Goal: Task Accomplishment & Management: Manage account settings

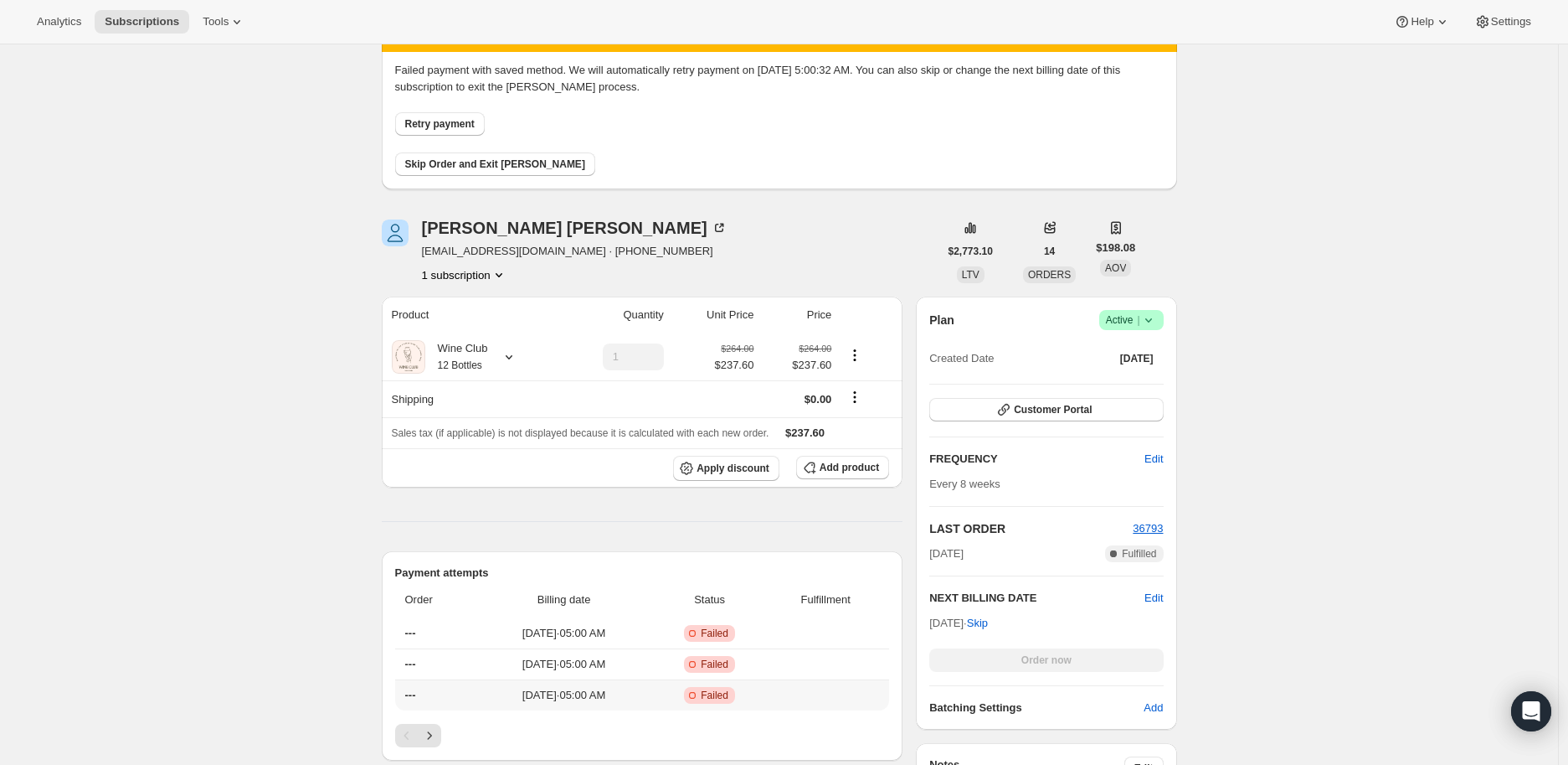
scroll to position [186, 0]
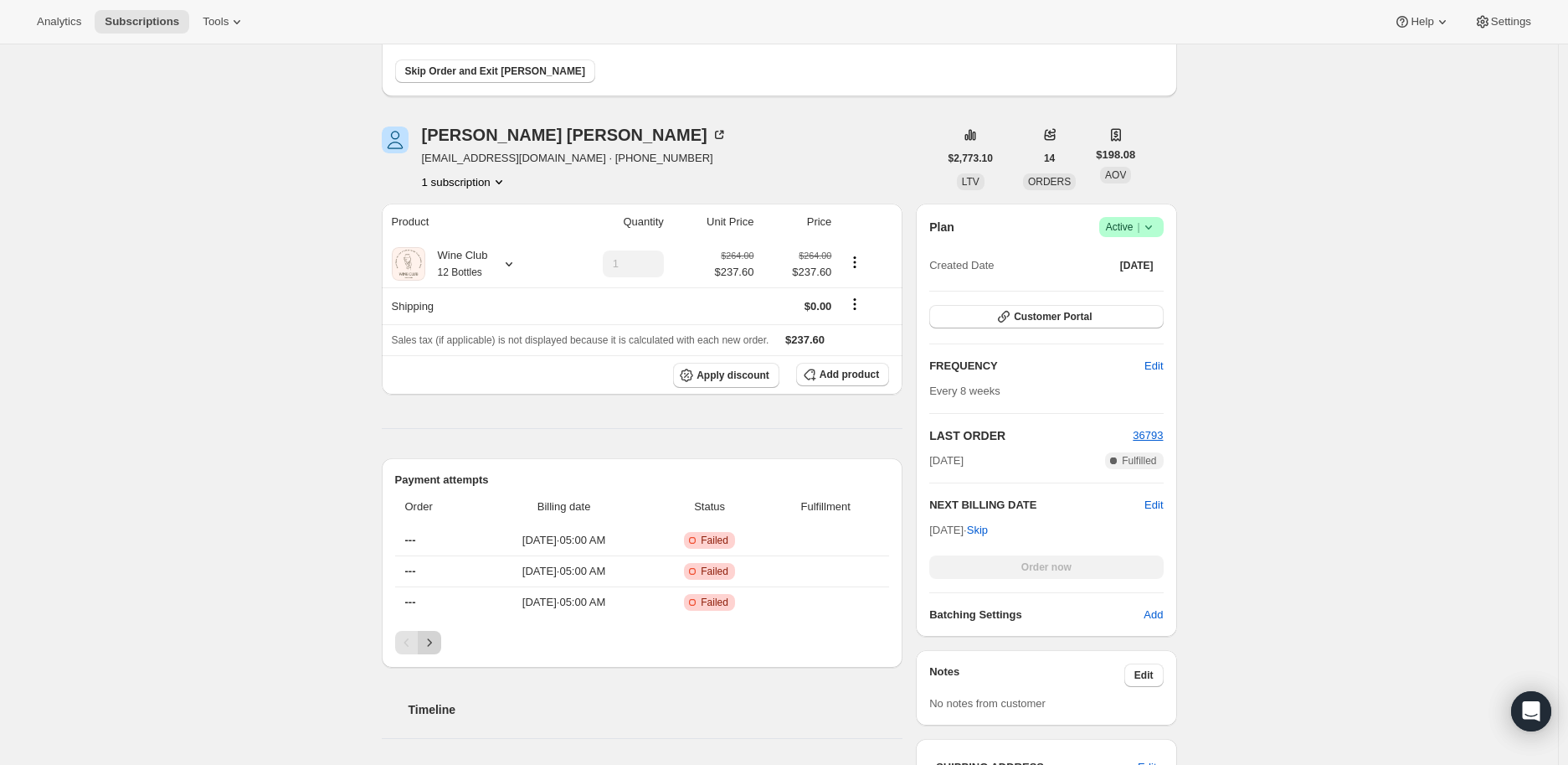
click at [436, 643] on icon "Next" at bounding box center [429, 642] width 17 height 17
click at [407, 643] on icon "Previous" at bounding box center [407, 642] width 17 height 17
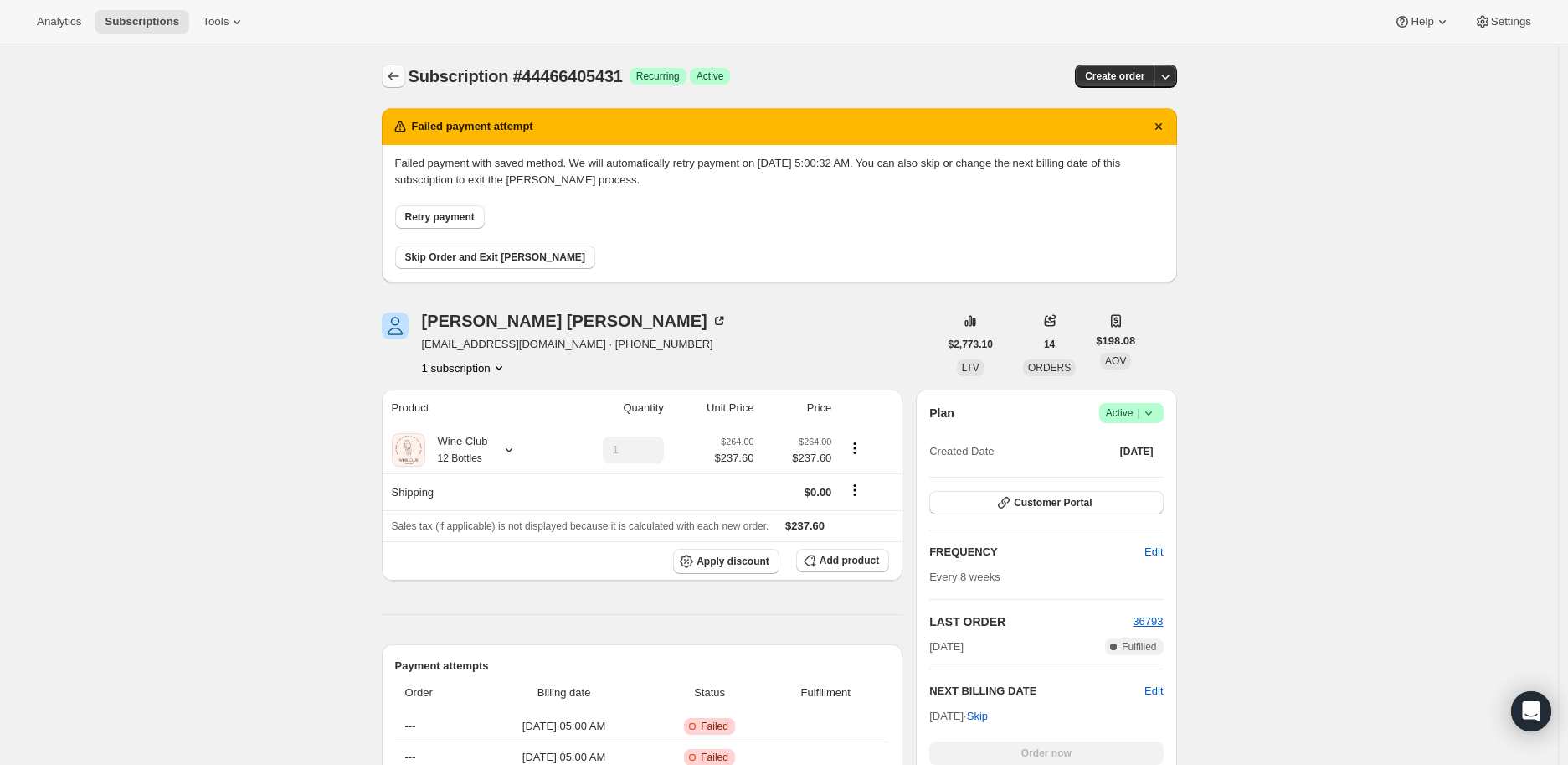
click at [394, 75] on icon "Subscriptions" at bounding box center [393, 76] width 17 height 17
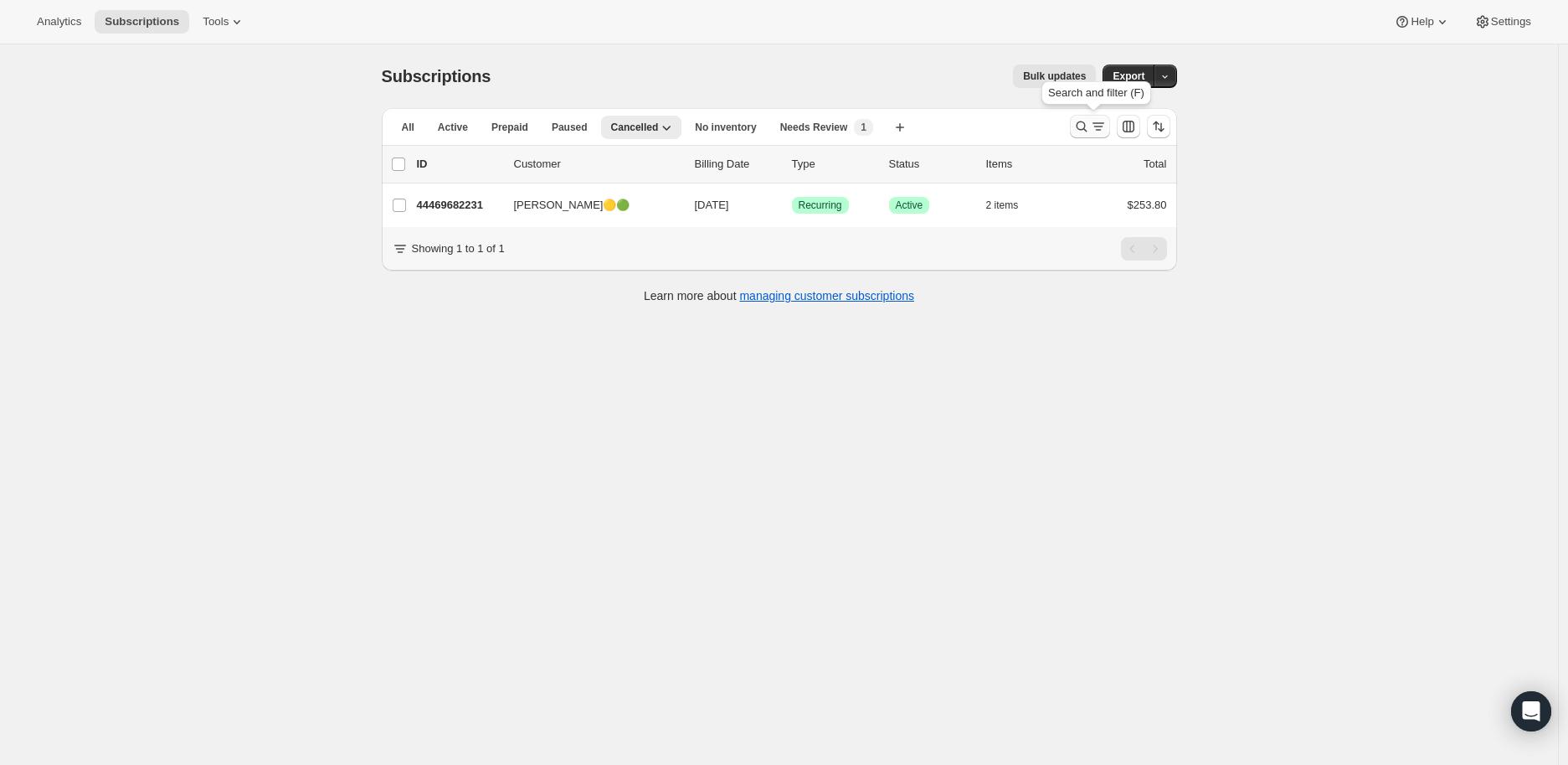
click at [1084, 119] on icon "Search and filter results" at bounding box center [1081, 126] width 17 height 17
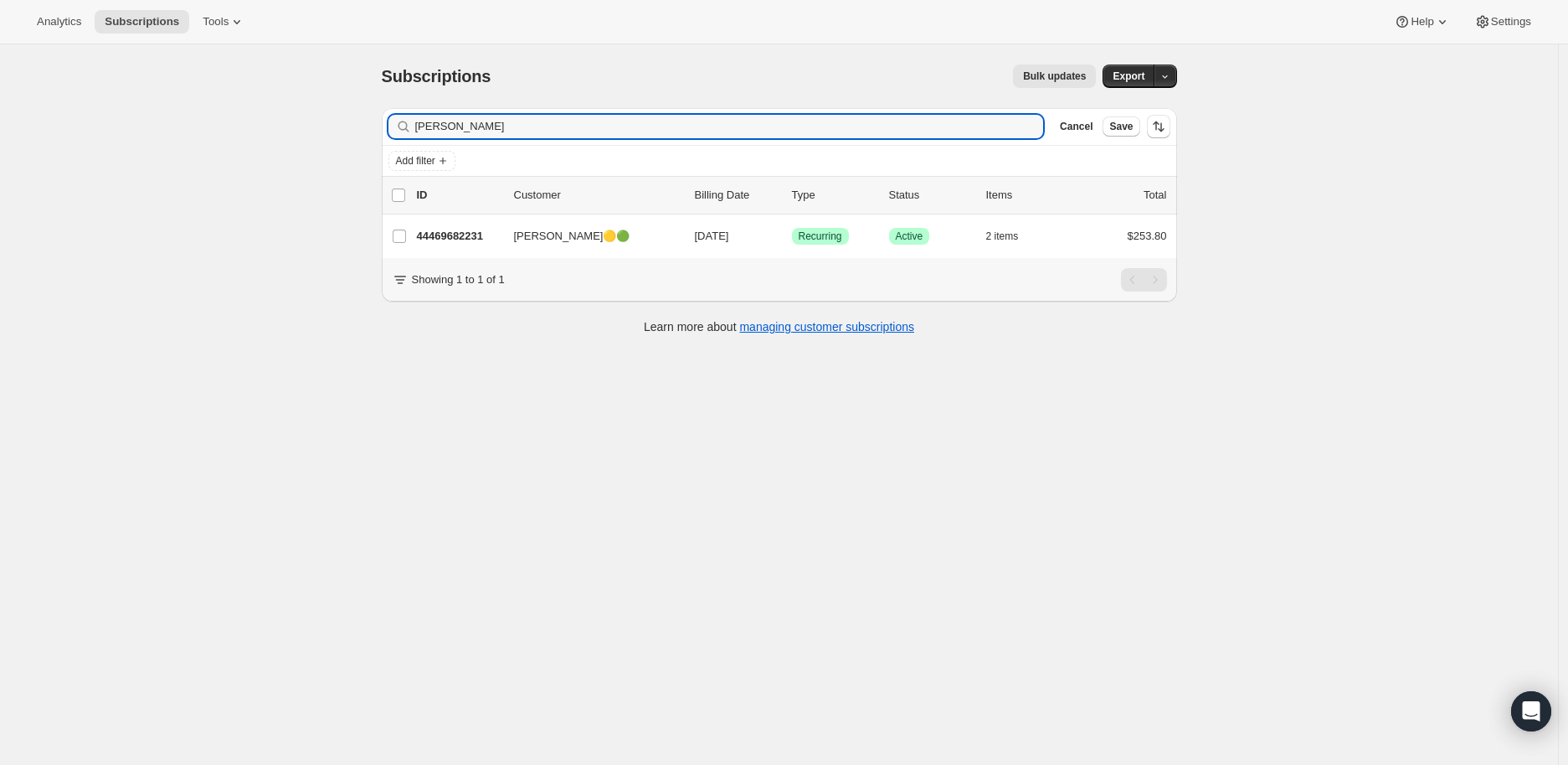
drag, startPoint x: 465, startPoint y: 125, endPoint x: 390, endPoint y: 125, distance: 75.0
click at [390, 125] on div "Filter subscribers [PERSON_NAME] Cancel Save" at bounding box center [780, 126] width 795 height 37
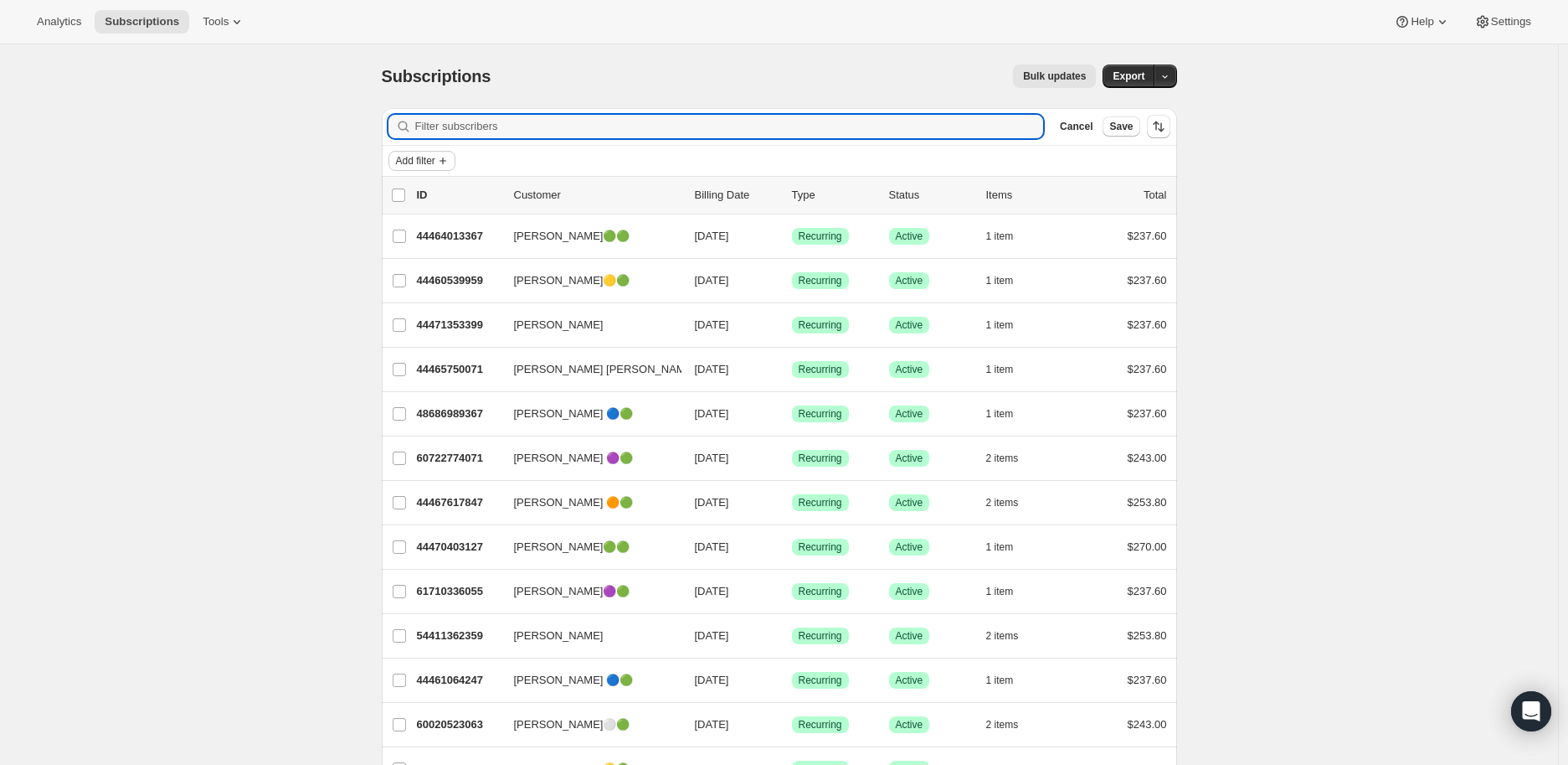
click at [446, 164] on icon "Add filter" at bounding box center [442, 160] width 13 height 13
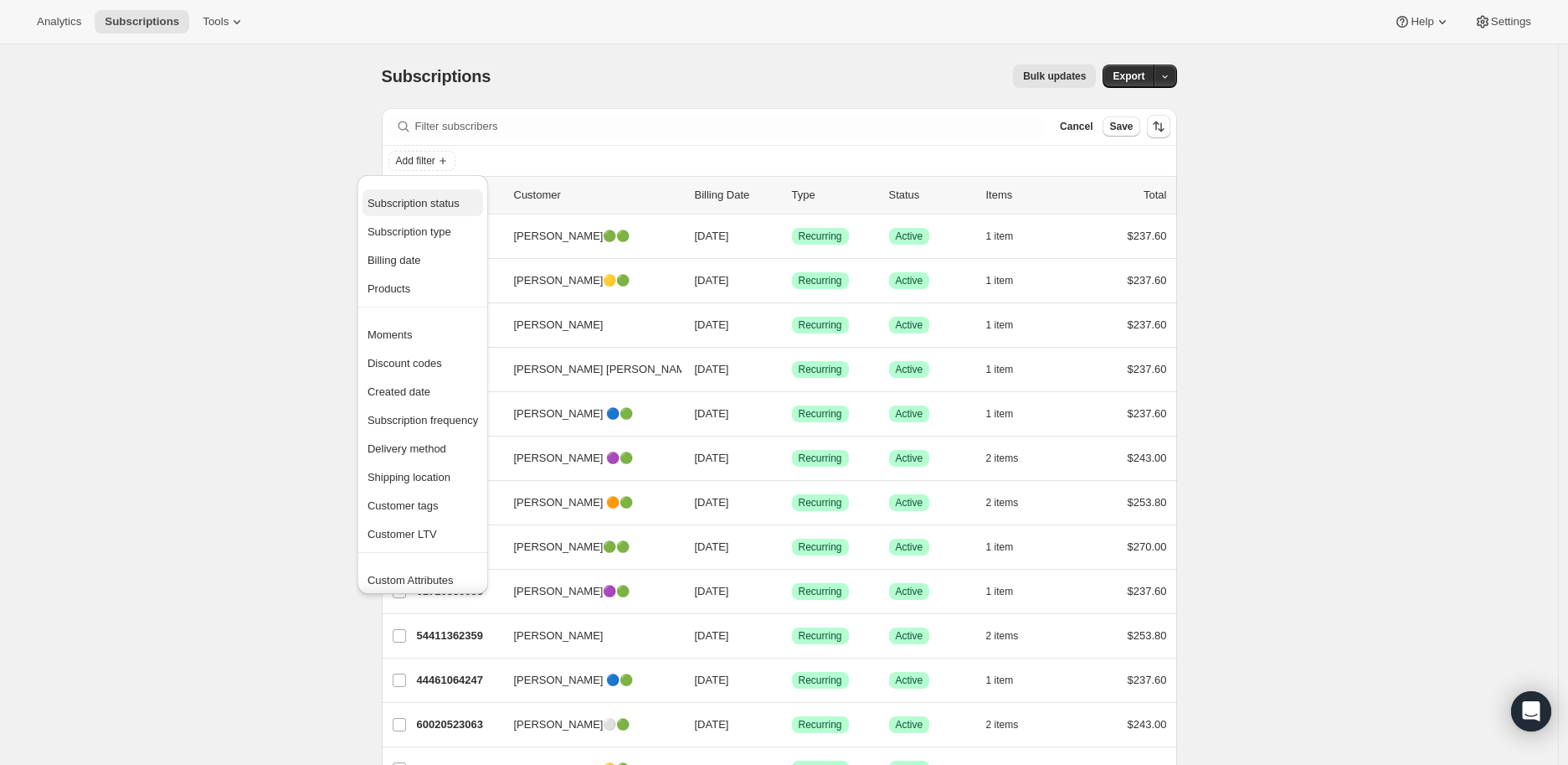
click at [436, 200] on span "Subscription status" at bounding box center [414, 203] width 92 height 13
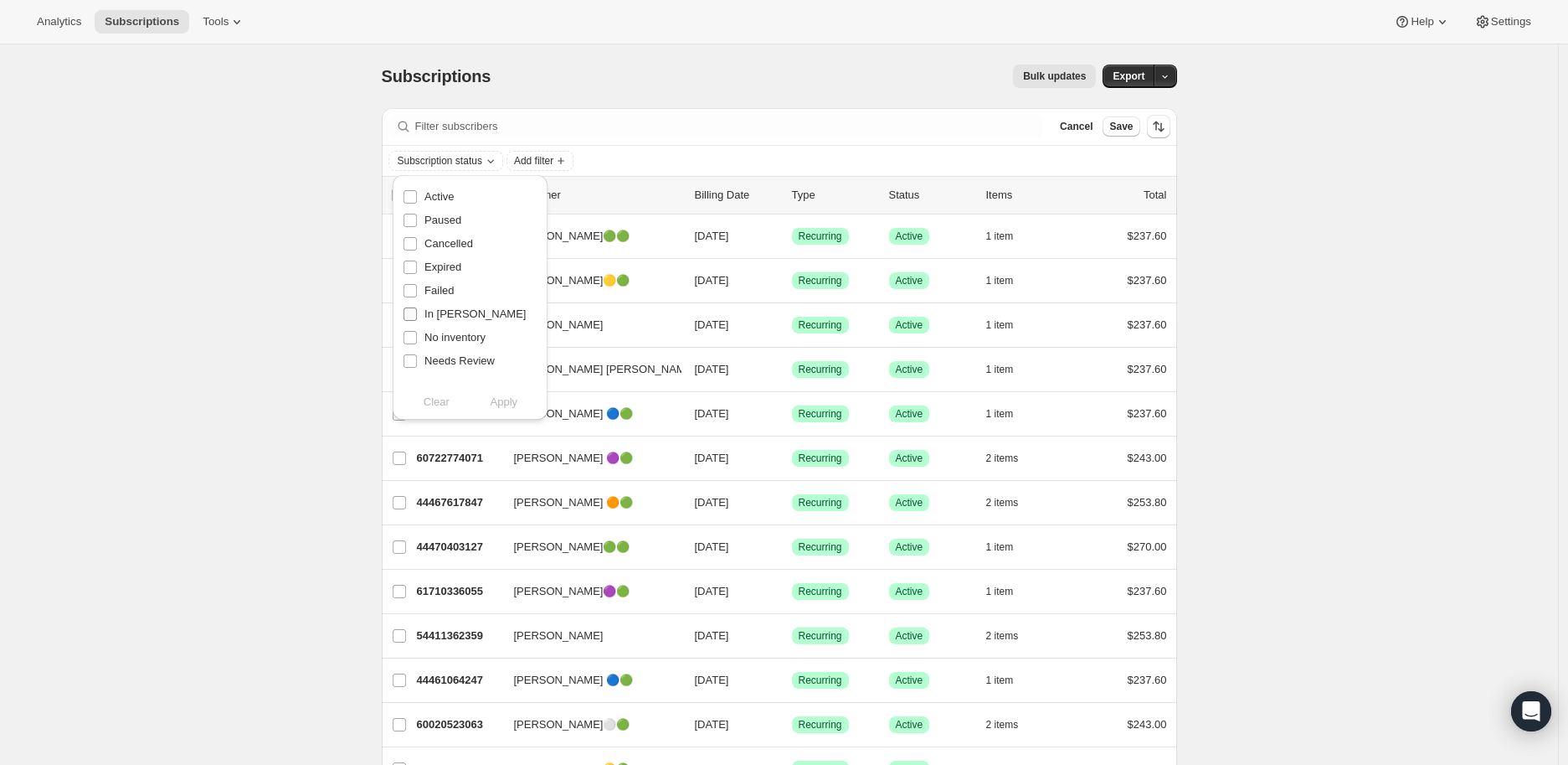
click at [409, 313] on input "In [PERSON_NAME]" at bounding box center [410, 313] width 13 height 13
checkbox input "true"
click at [499, 399] on span "Apply" at bounding box center [504, 402] width 28 height 17
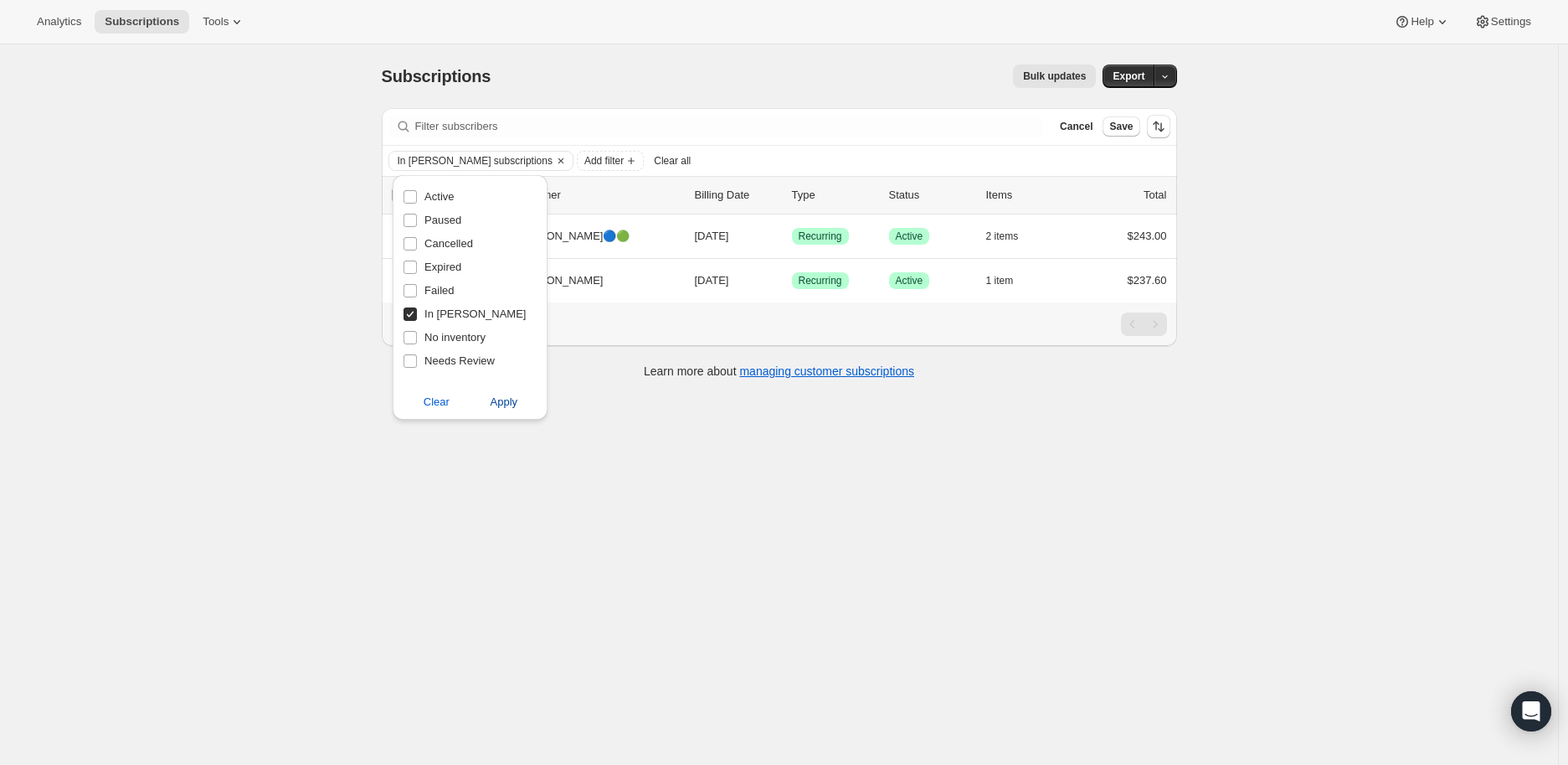
click at [517, 398] on button "Apply" at bounding box center [504, 402] width 87 height 27
click at [507, 398] on span "Apply" at bounding box center [504, 402] width 28 height 17
click at [320, 470] on div "Subscriptions. This page is ready Subscriptions Bulk updates More actions Bulk …" at bounding box center [779, 427] width 1557 height 765
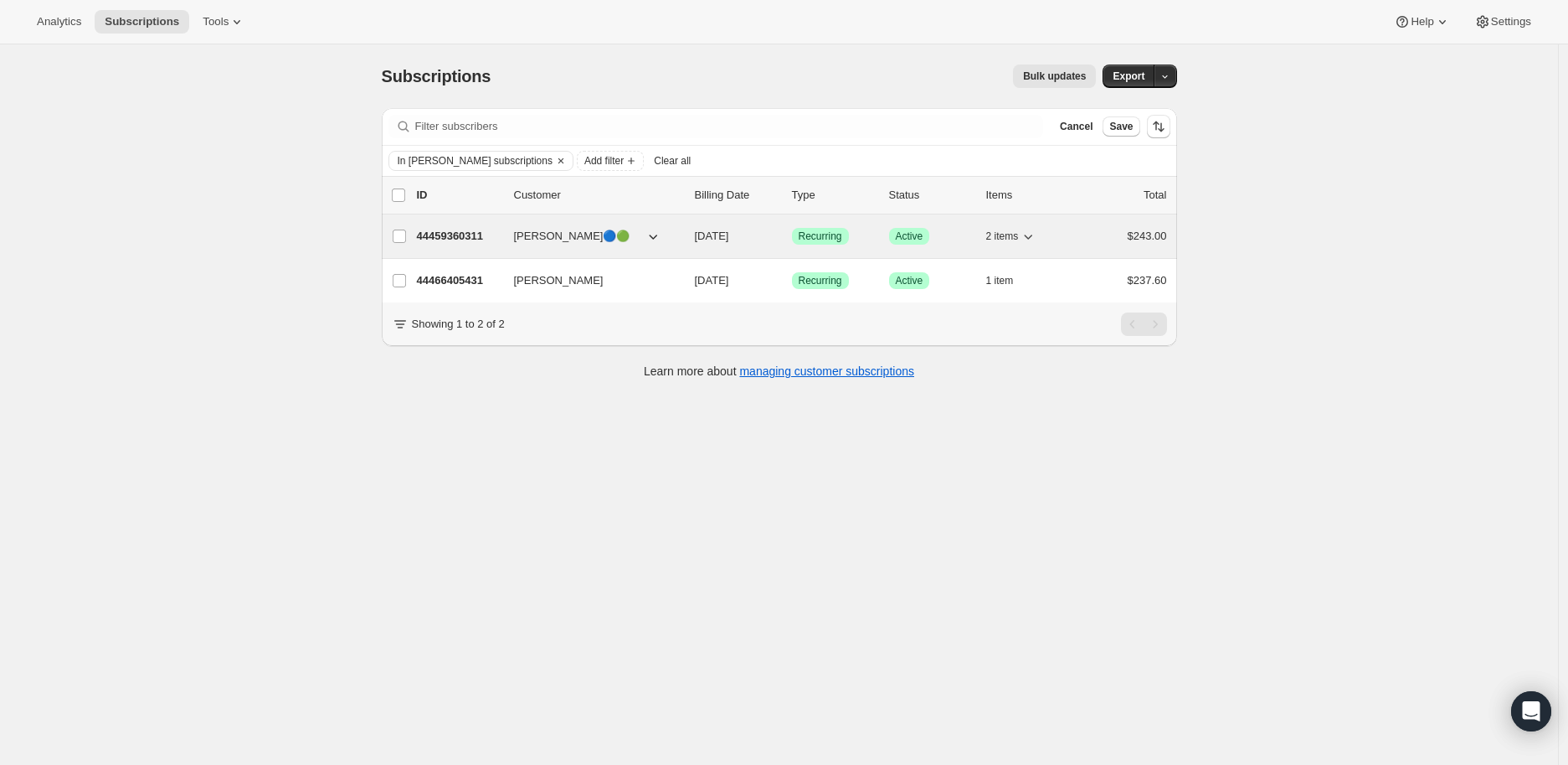
click at [437, 229] on p "44459360311" at bounding box center [458, 236] width 84 height 17
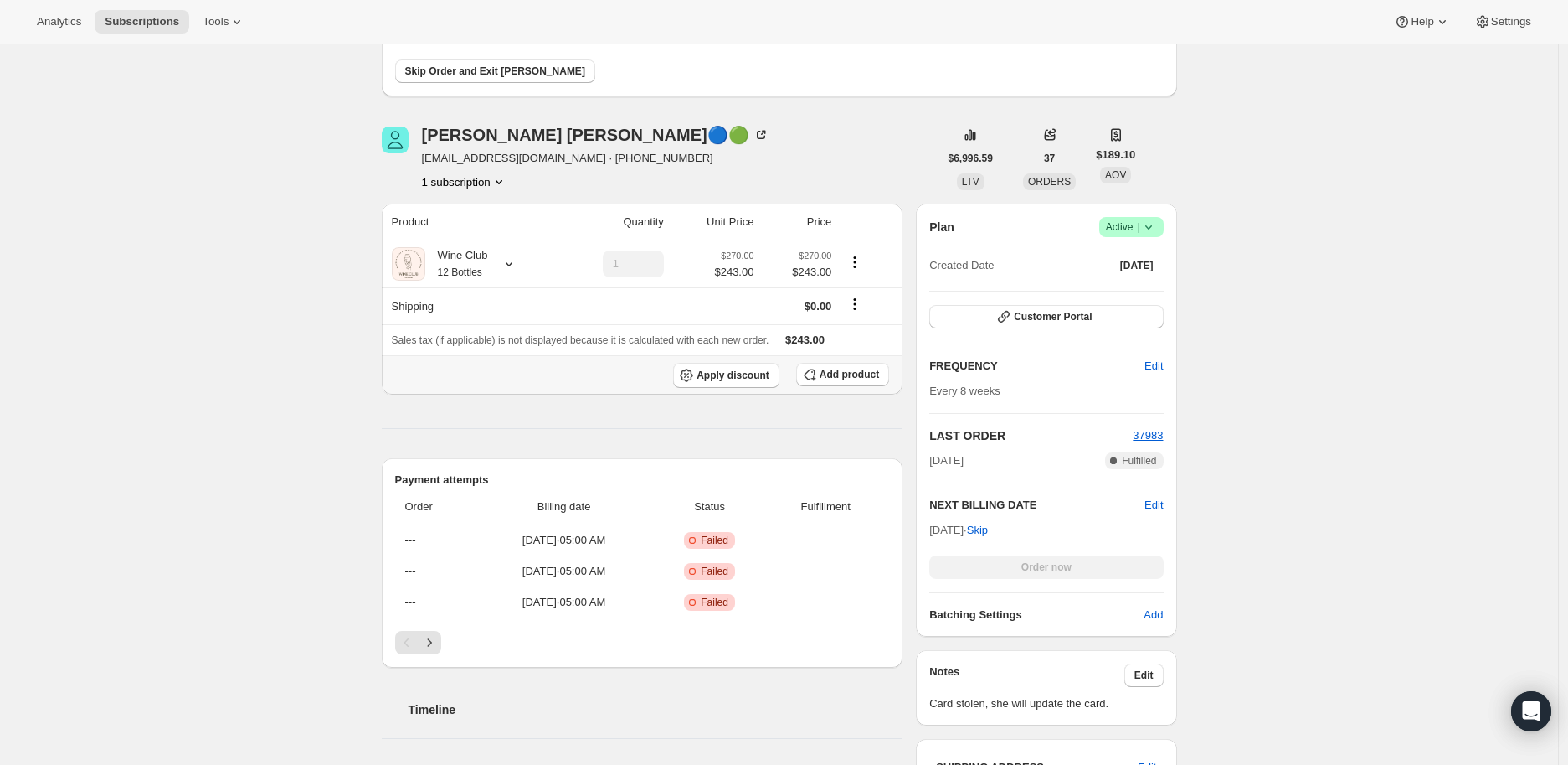
scroll to position [279, 0]
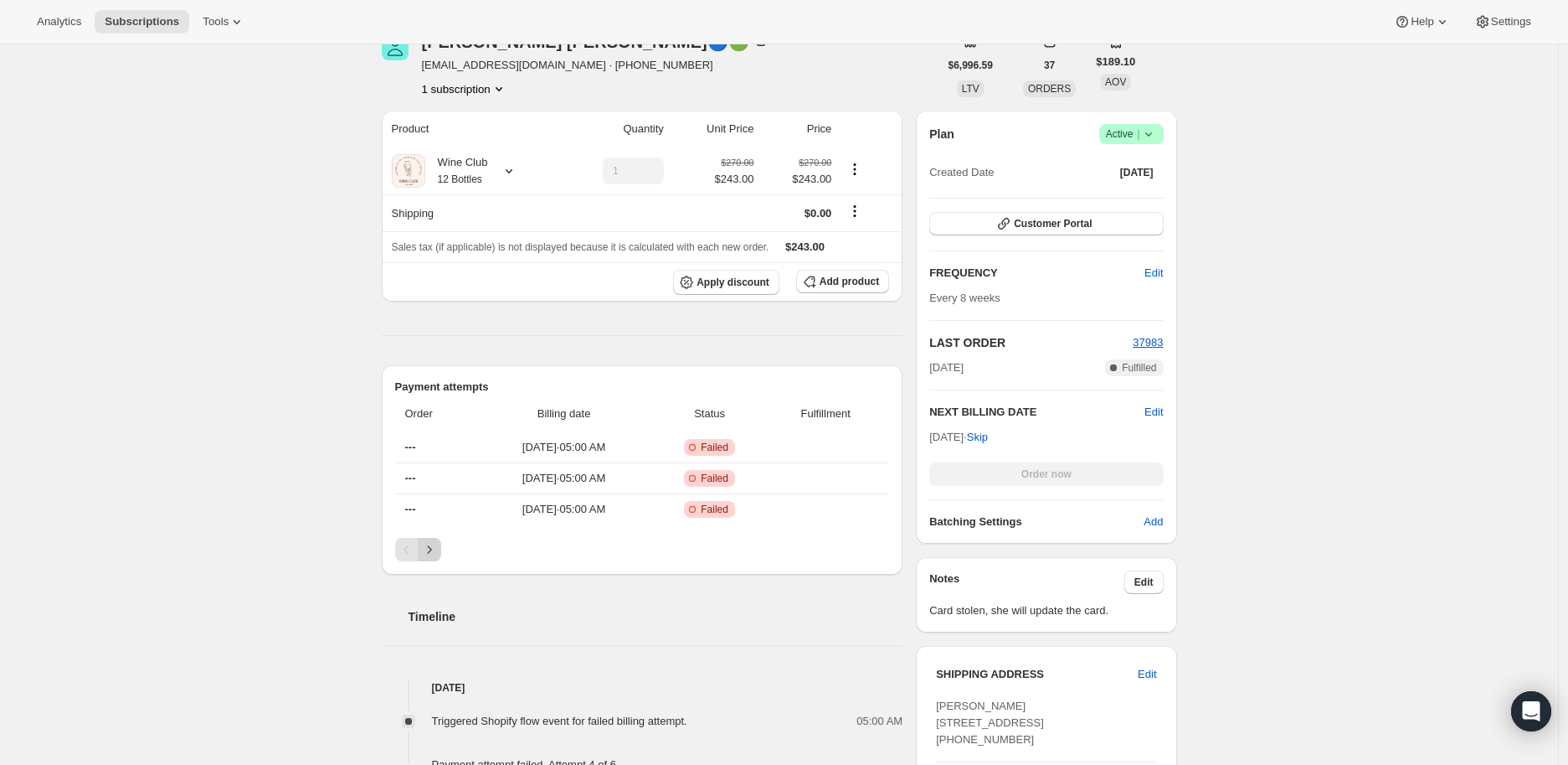
click at [431, 548] on icon "Next" at bounding box center [429, 549] width 17 height 17
click at [405, 548] on icon "Previous" at bounding box center [407, 549] width 17 height 17
click at [1156, 133] on icon at bounding box center [1147, 133] width 17 height 17
click at [1128, 197] on span "Cancel subscription" at bounding box center [1135, 194] width 94 height 13
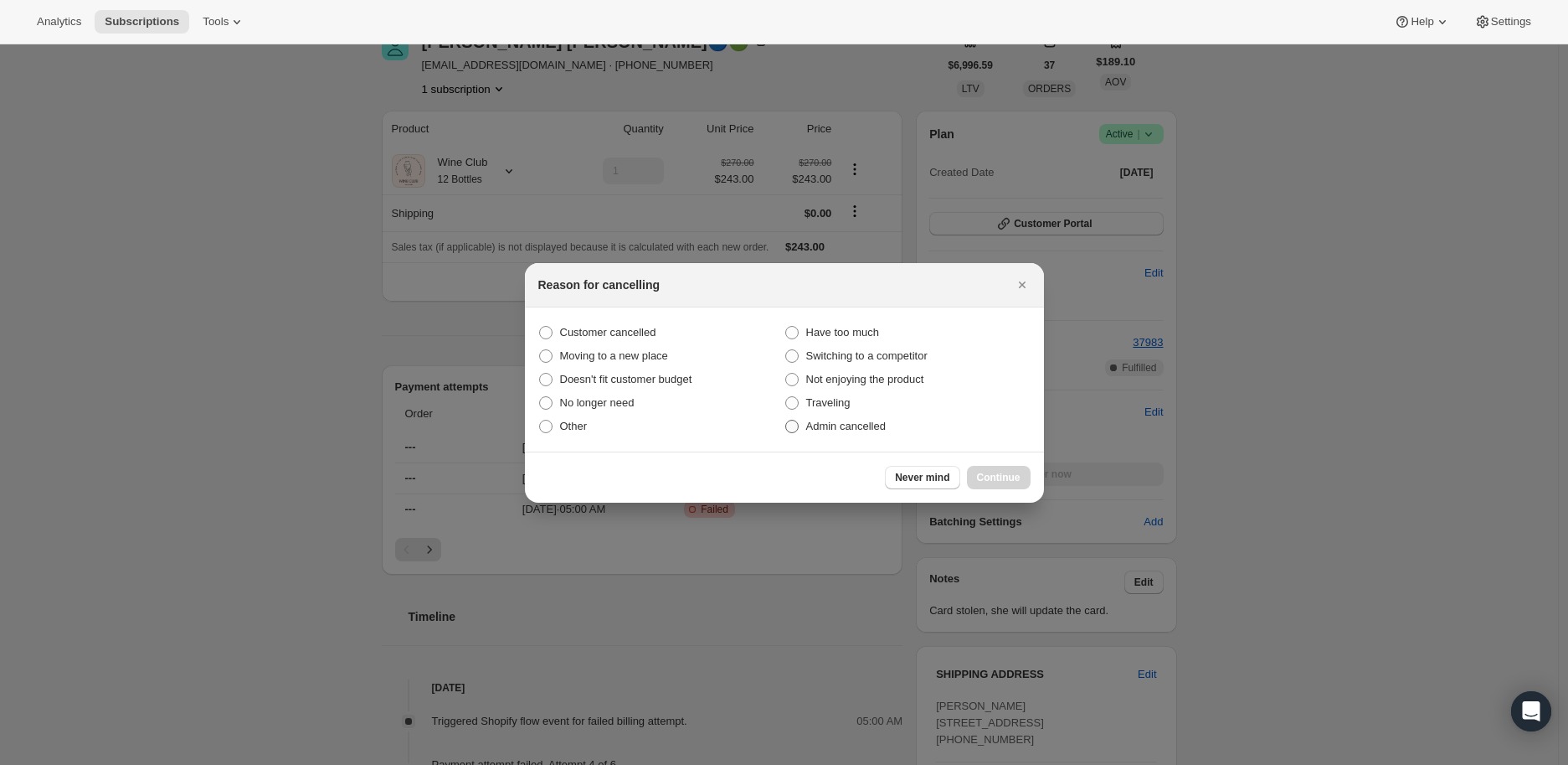
click at [785, 427] on span ":rhj:" at bounding box center [791, 426] width 13 height 13
click at [785, 421] on input "Admin cancelled" at bounding box center [785, 420] width 1 height 1
radio input "true"
click at [991, 471] on span "Continue" at bounding box center [998, 477] width 44 height 13
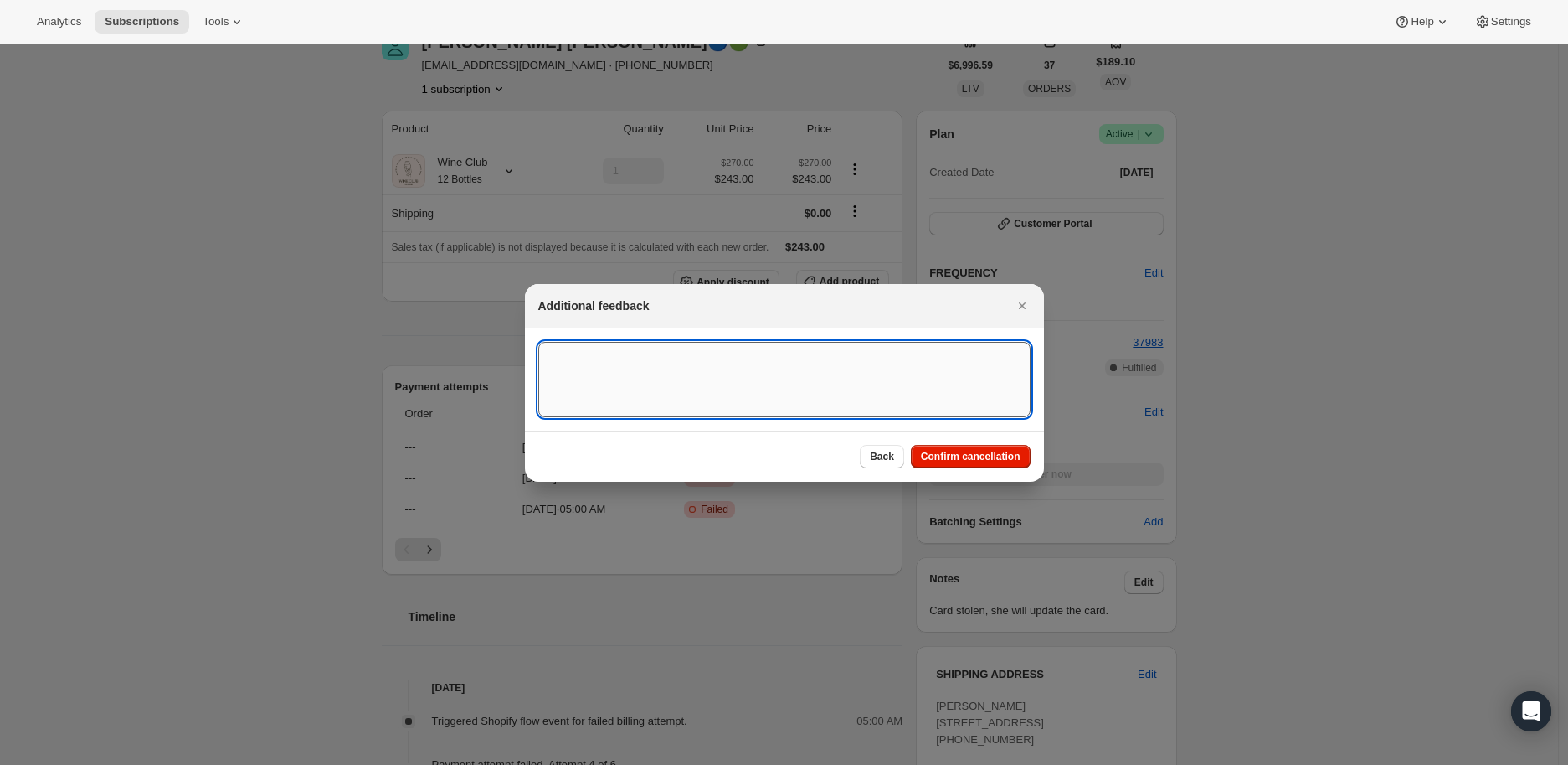
click at [647, 376] on textarea ":rhj:" at bounding box center [784, 379] width 492 height 76
type textarea "Payment failed"
click at [998, 454] on span "Confirm cancellation" at bounding box center [970, 456] width 99 height 13
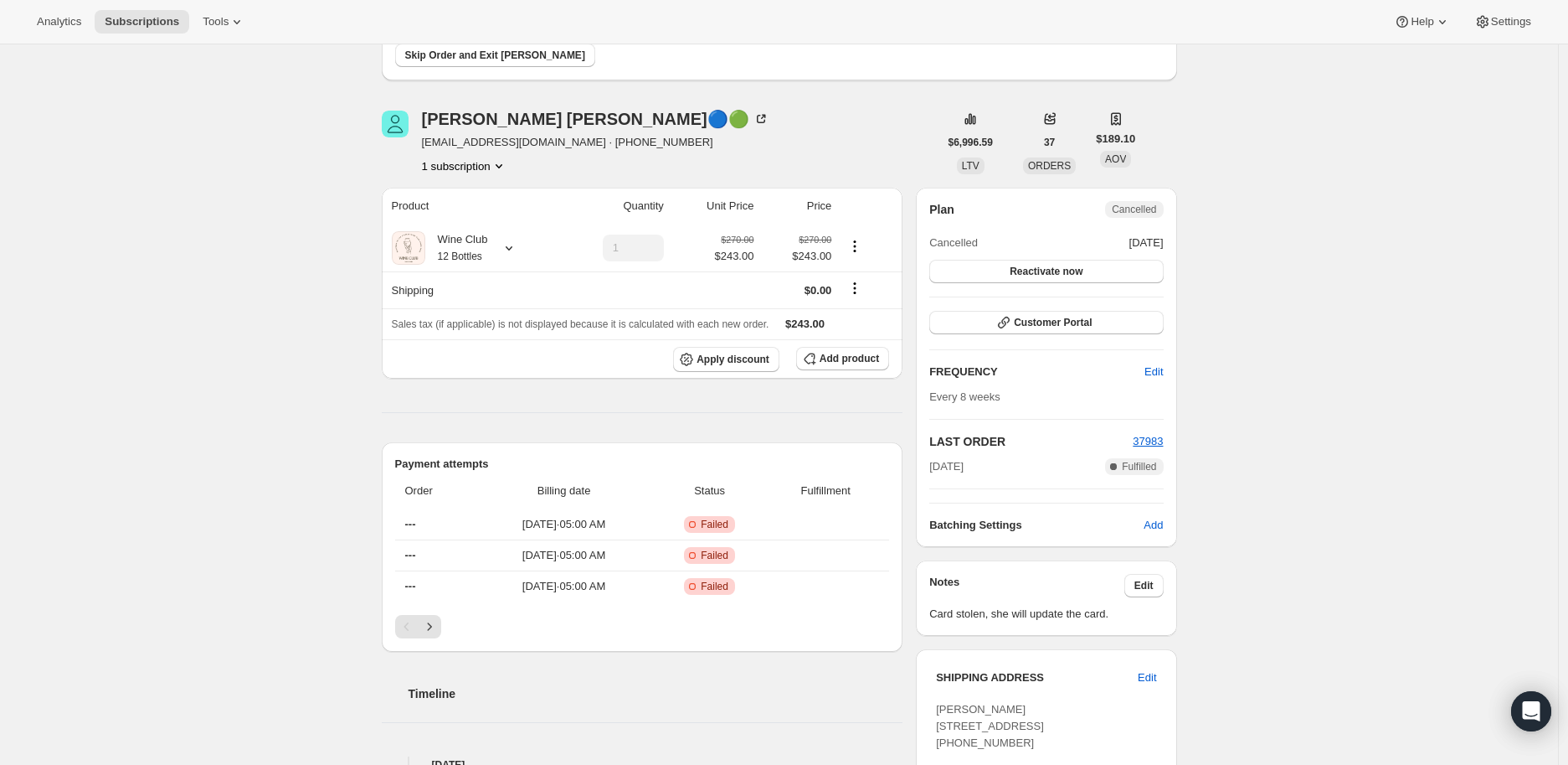
scroll to position [93, 0]
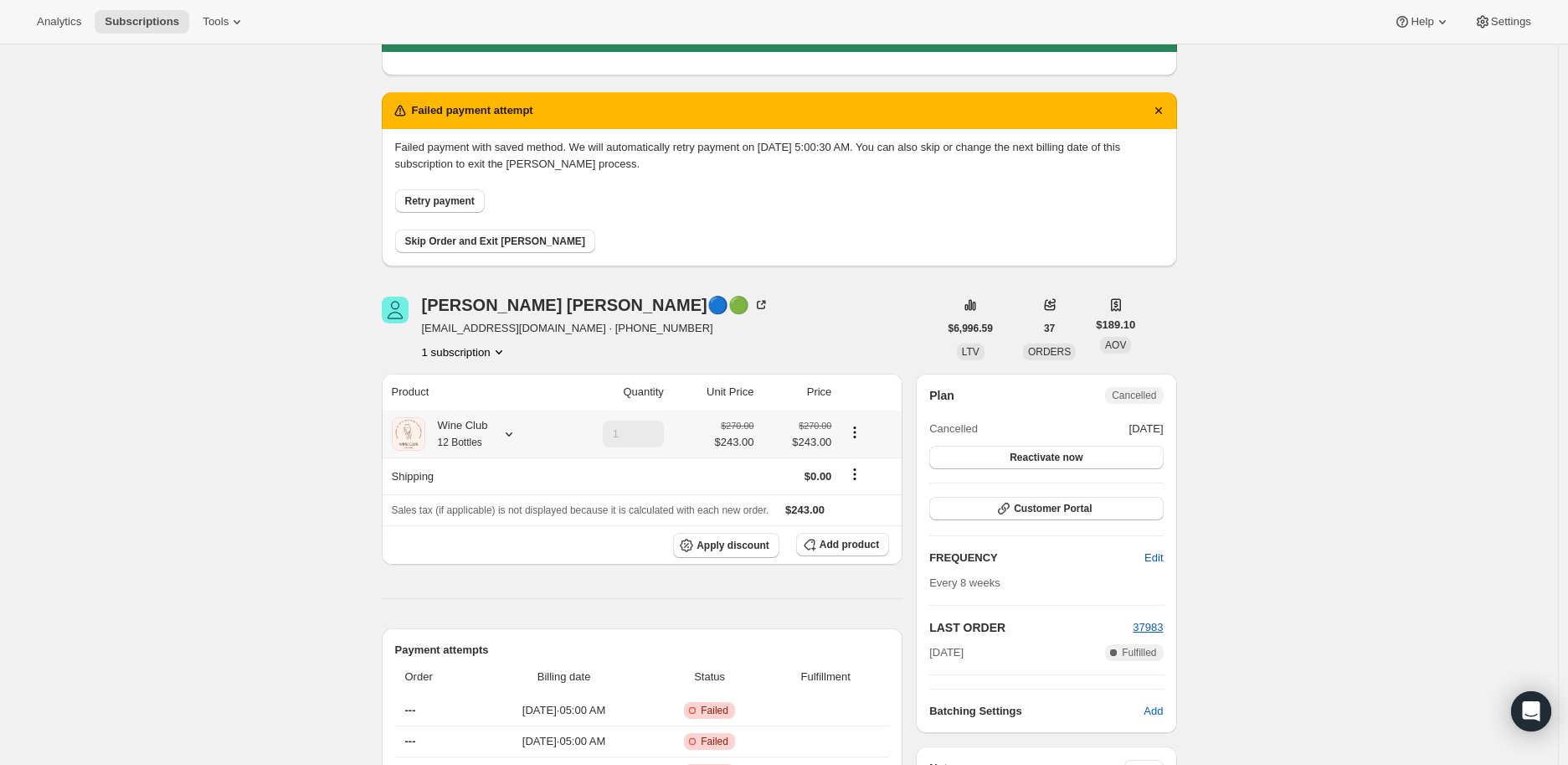
click at [515, 437] on icon at bounding box center [508, 434] width 17 height 17
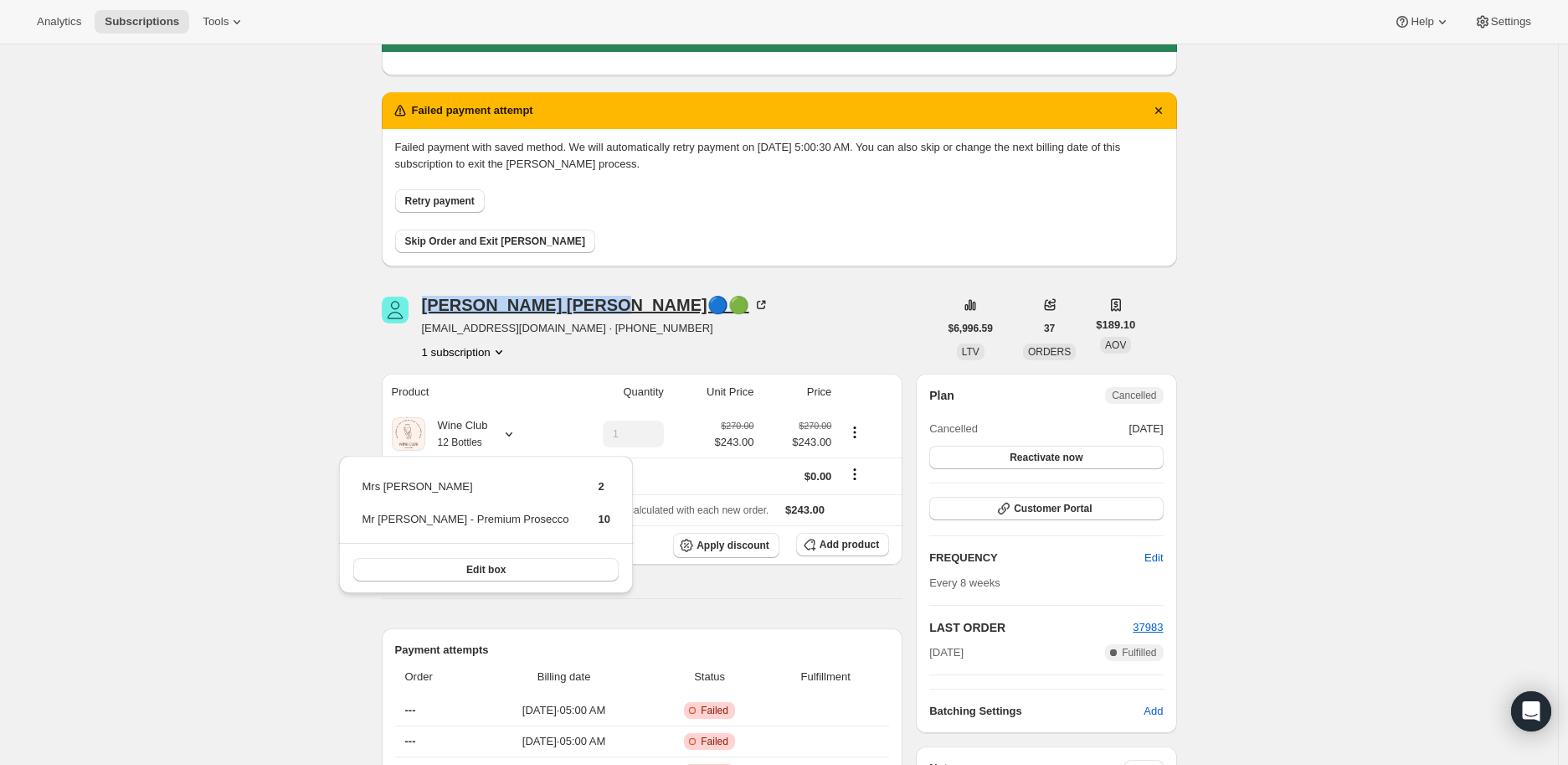
drag, startPoint x: 425, startPoint y: 306, endPoint x: 553, endPoint y: 307, distance: 128.0
click at [553, 307] on div "[PERSON_NAME]🔵🟢 [EMAIL_ADDRESS][DOMAIN_NAME] · [PHONE_NUMBER] 1 subscription" at bounding box center [660, 328] width 557 height 64
copy div "[PERSON_NAME]"
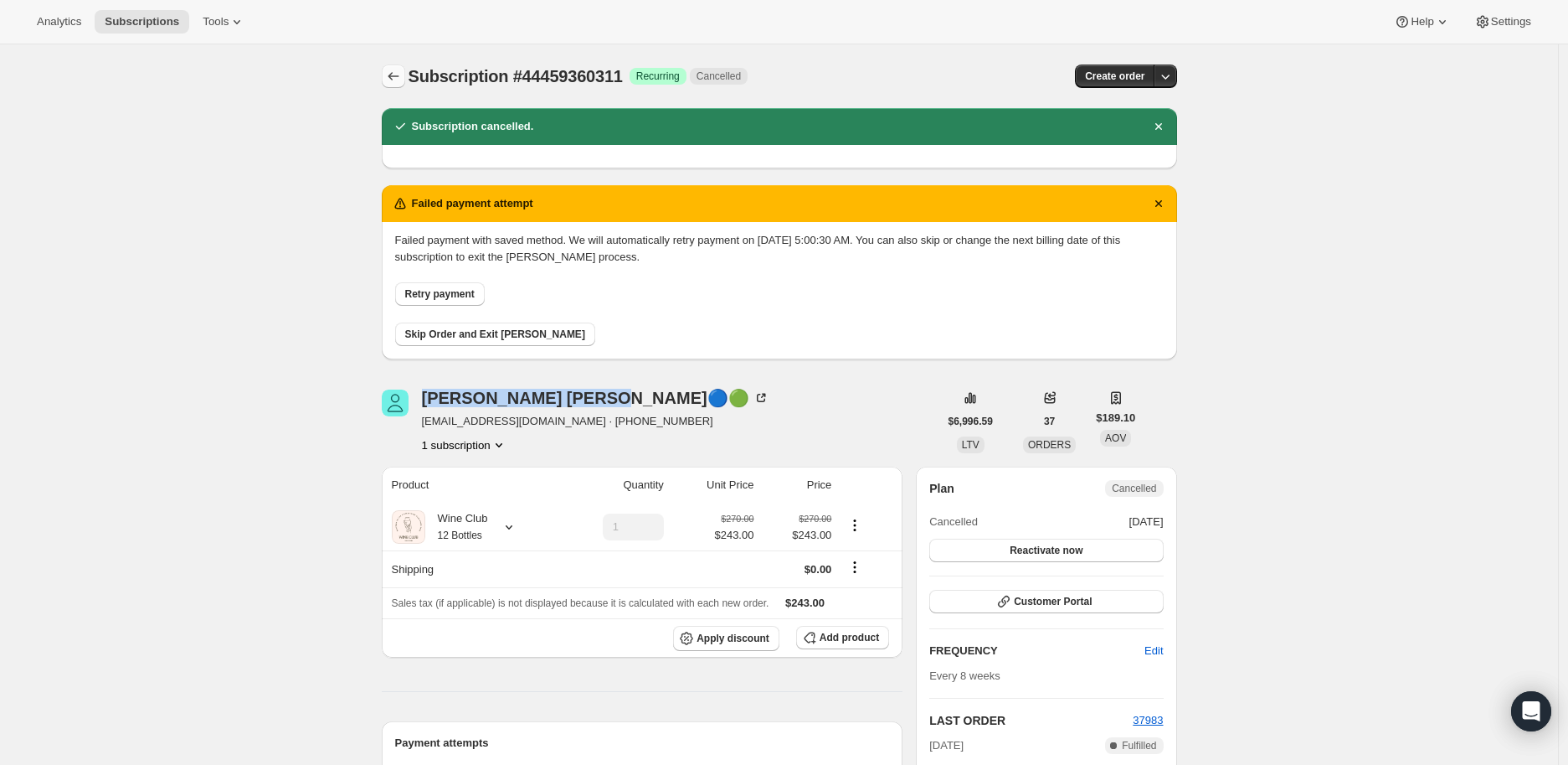
click at [395, 76] on icon "Subscriptions" at bounding box center [393, 76] width 17 height 17
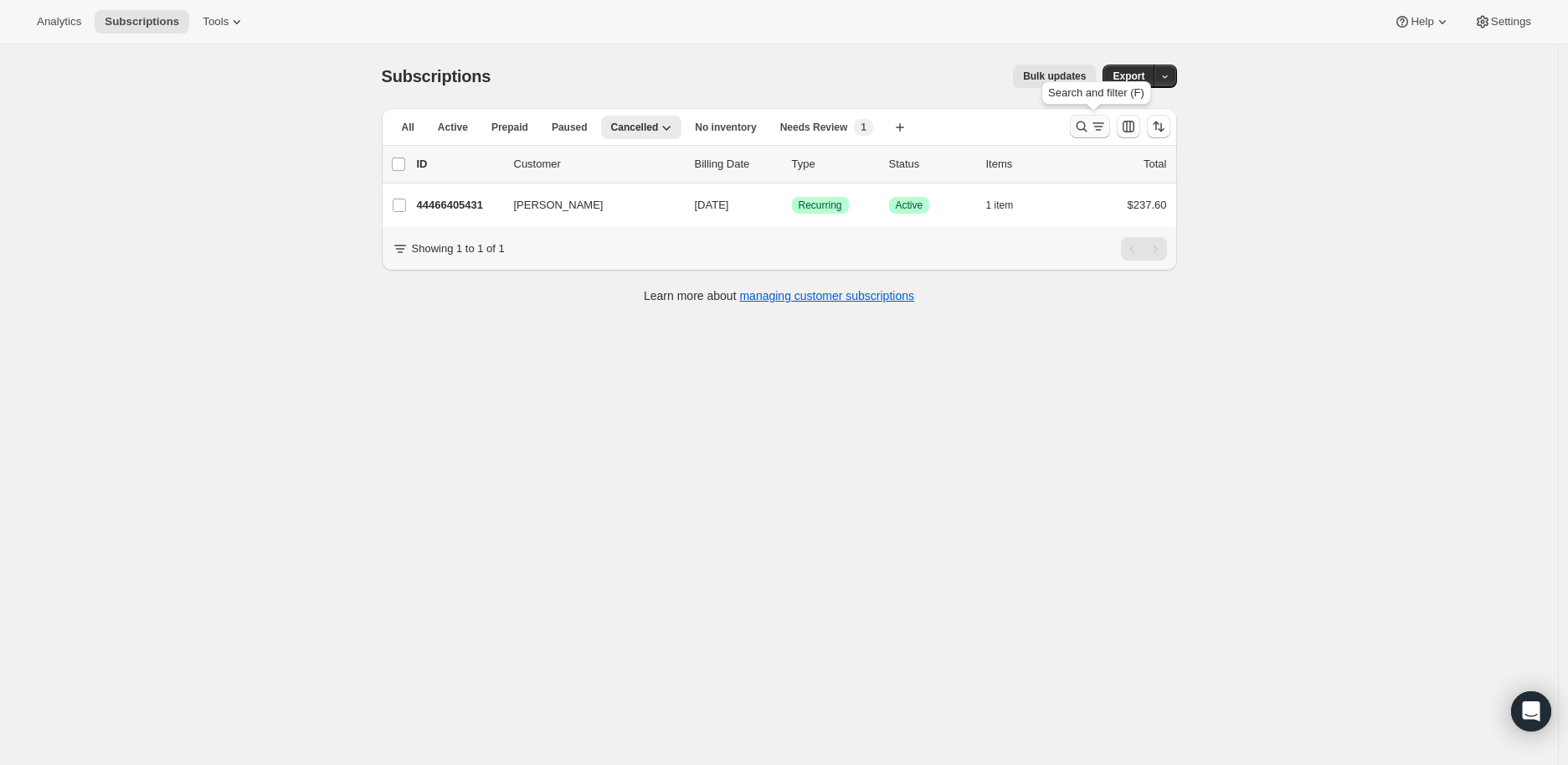
click at [1087, 124] on icon "Search and filter results" at bounding box center [1081, 126] width 17 height 17
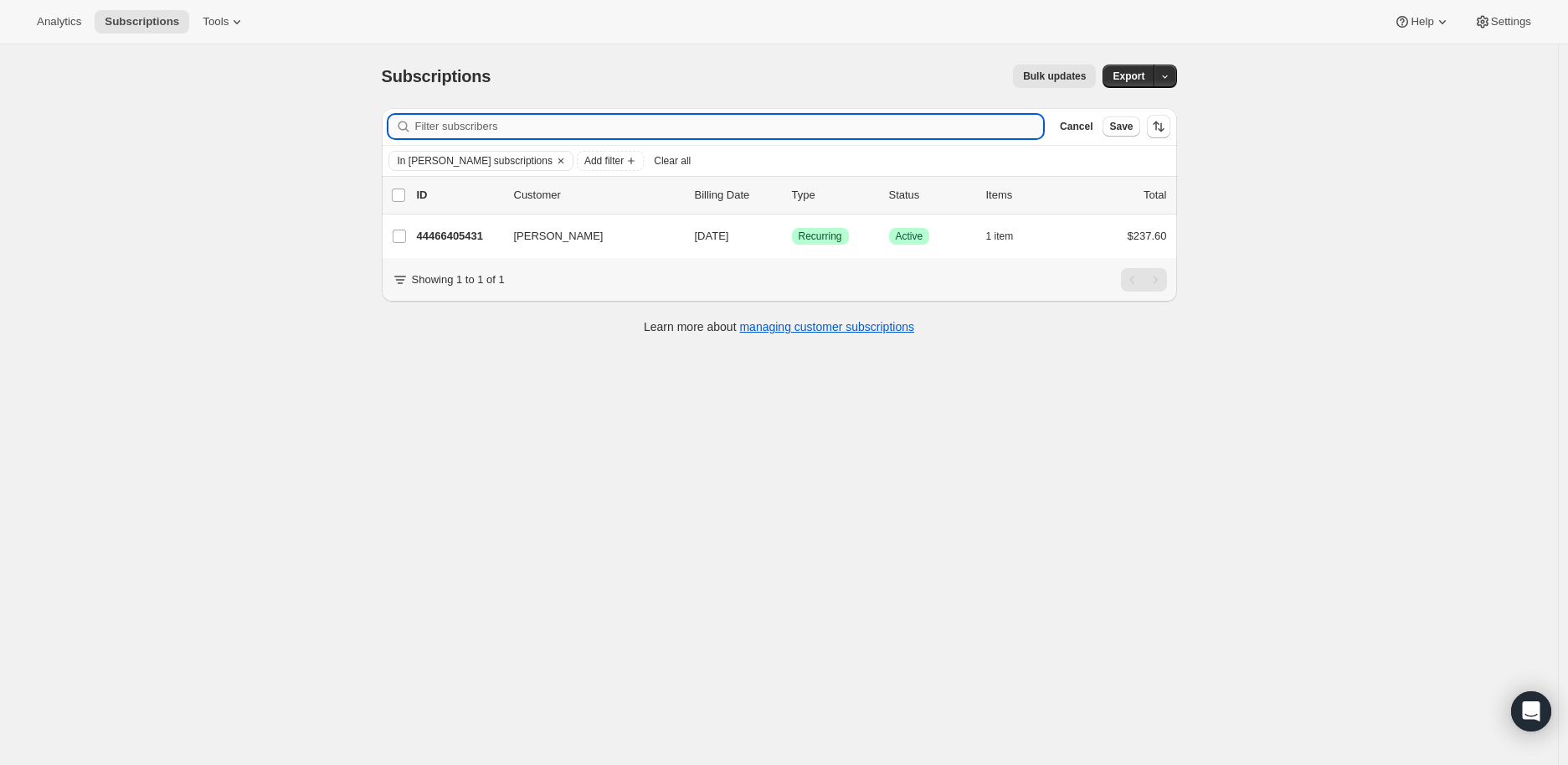
click at [480, 125] on input "Filter subscribers" at bounding box center [730, 126] width 628 height 24
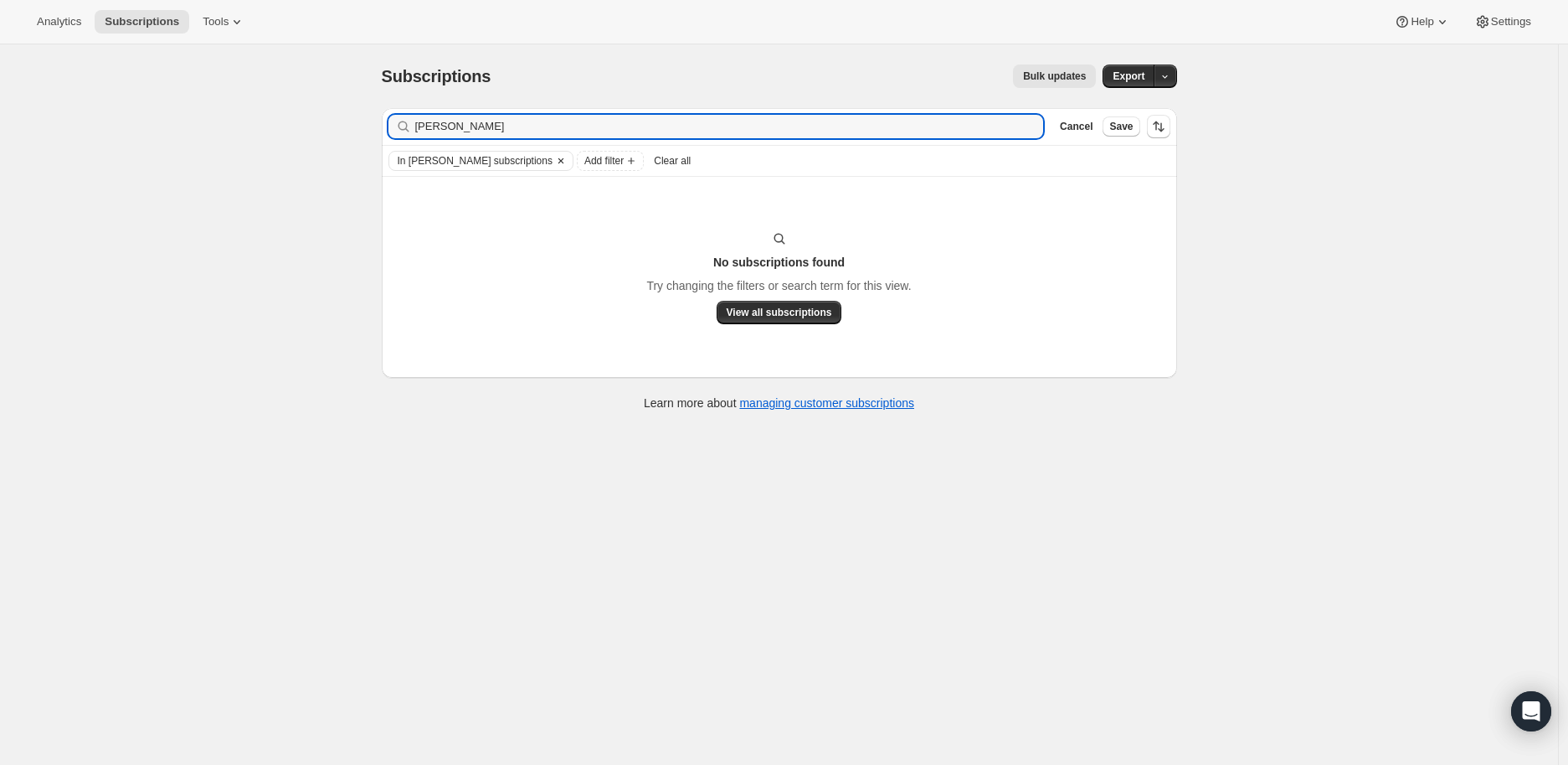
type input "[PERSON_NAME]"
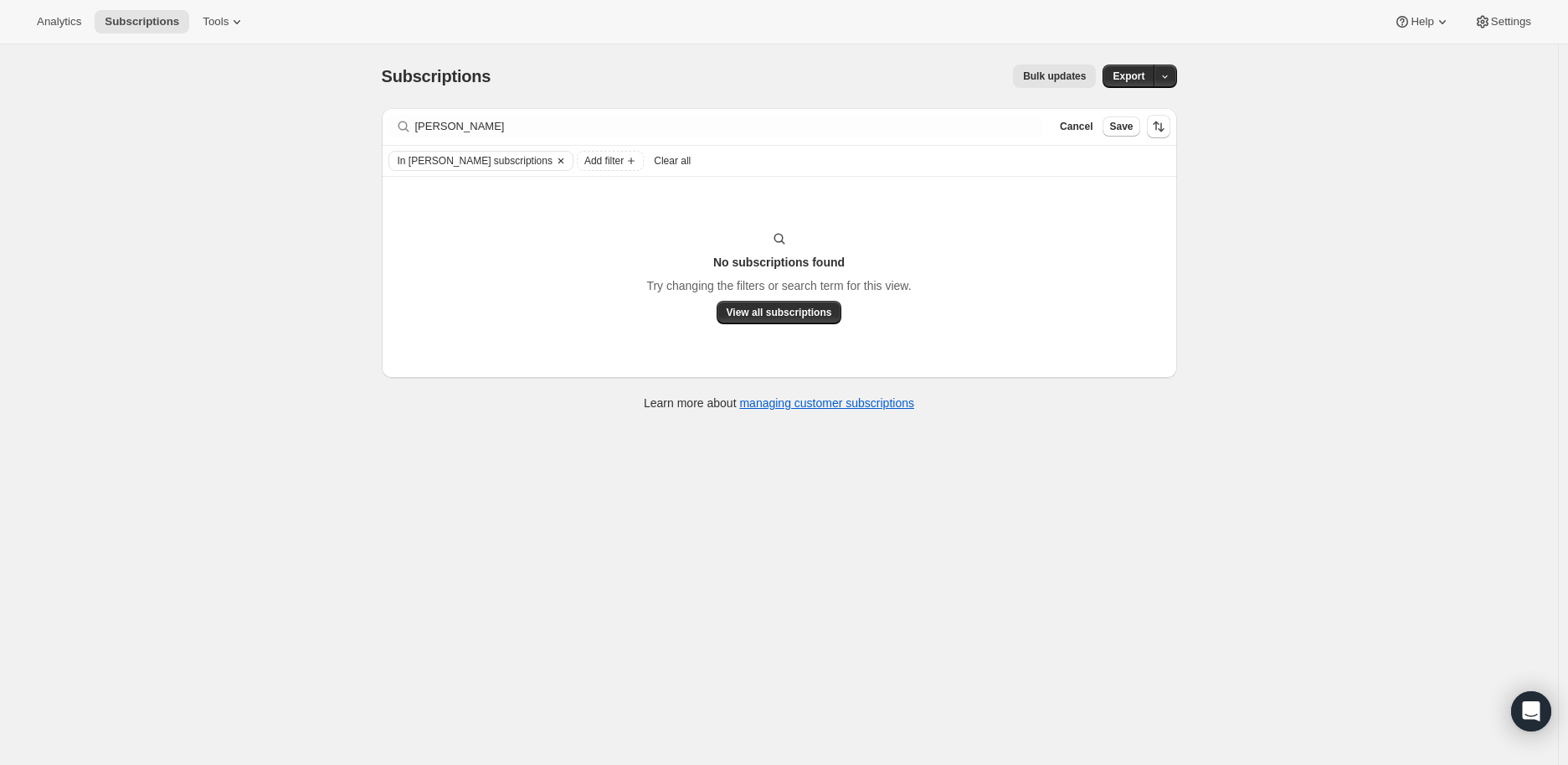
click at [554, 160] on icon "Clear" at bounding box center [560, 160] width 13 height 13
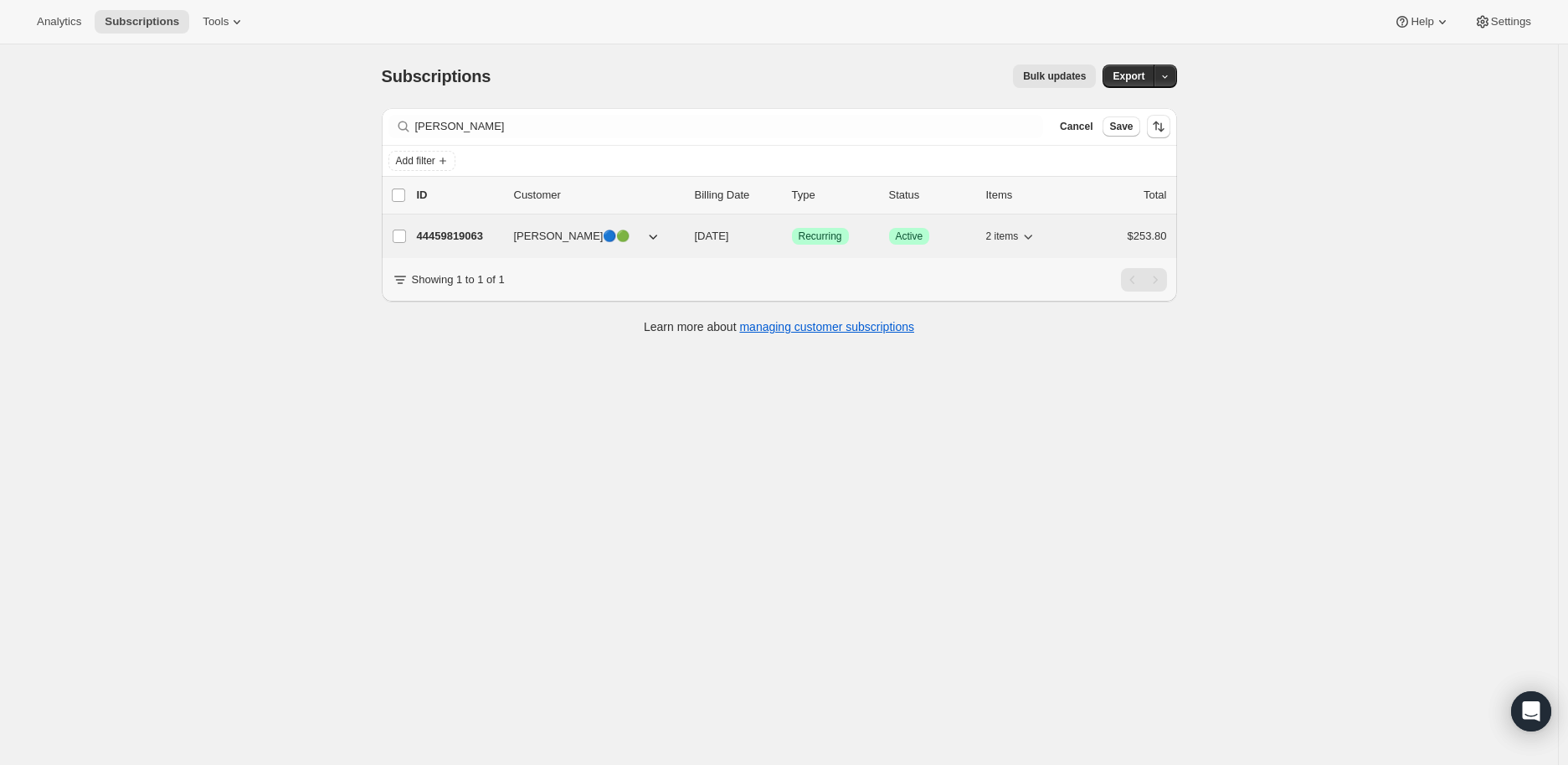
click at [456, 234] on p "44459819063" at bounding box center [458, 236] width 84 height 17
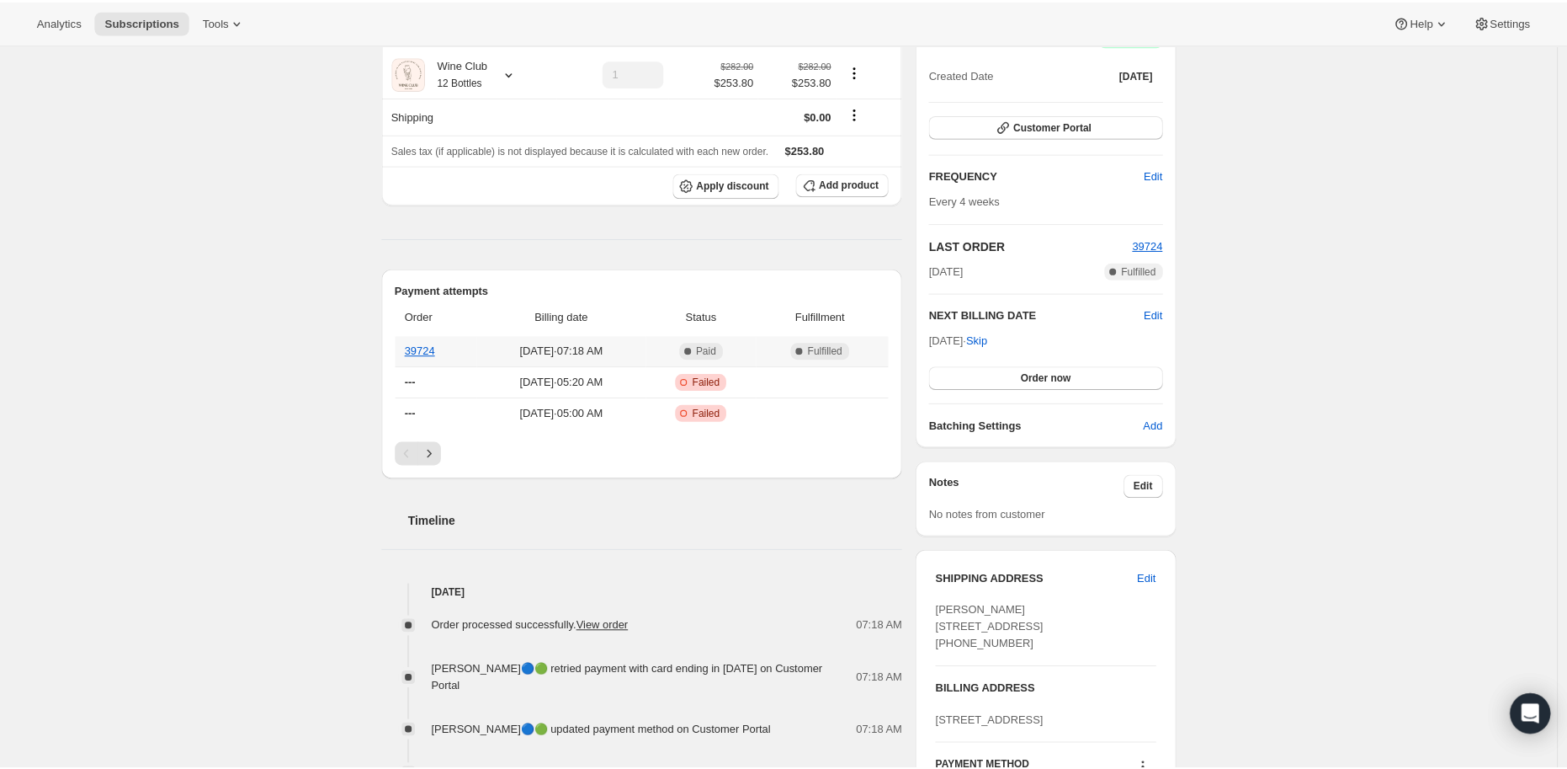
scroll to position [280, 0]
